Goal: Task Accomplishment & Management: Manage account settings

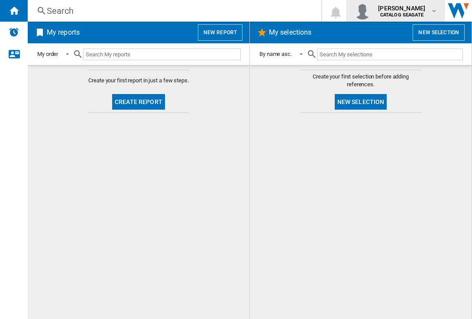
click at [406, 12] on b "CATALOG SEAGATE" at bounding box center [401, 15] width 43 height 6
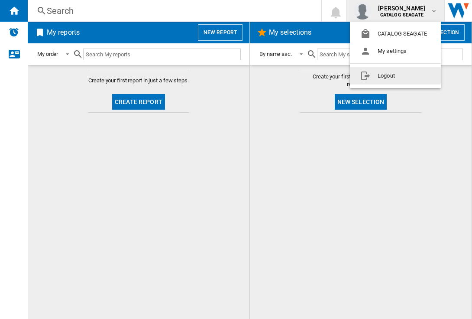
click at [403, 75] on button "Logout" at bounding box center [395, 75] width 91 height 17
